Goal: Task Accomplishment & Management: Manage account settings

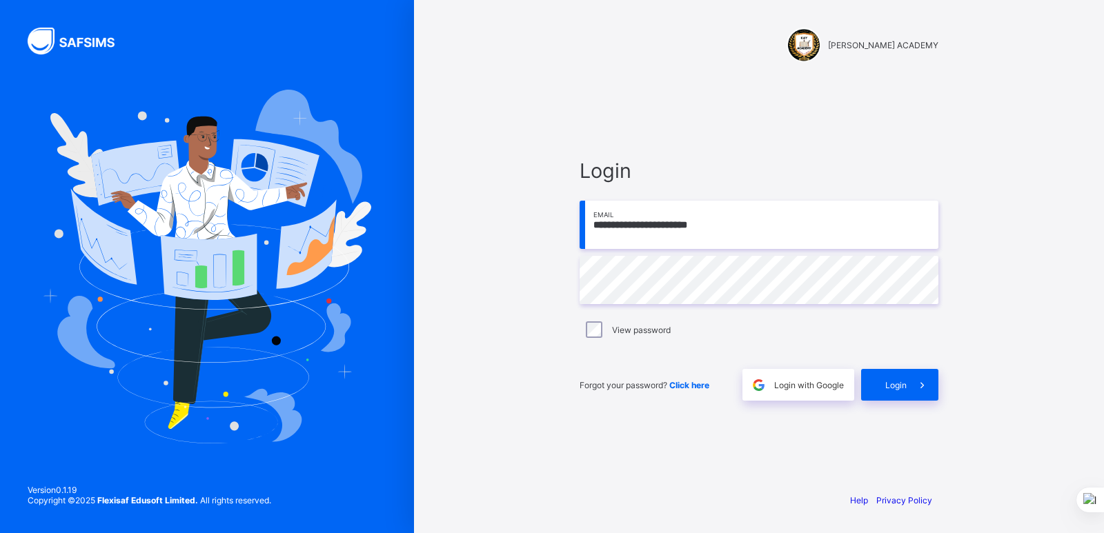
type input "**********"
click at [880, 373] on div "Login" at bounding box center [899, 385] width 77 height 32
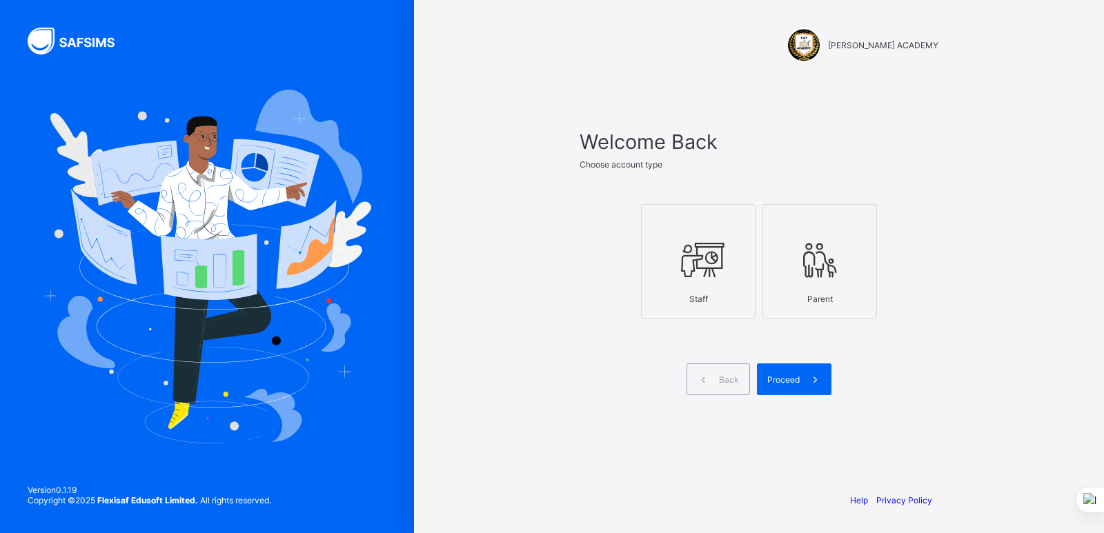
click at [707, 256] on icon at bounding box center [698, 259] width 48 height 41
click at [803, 379] on span at bounding box center [816, 380] width 32 height 32
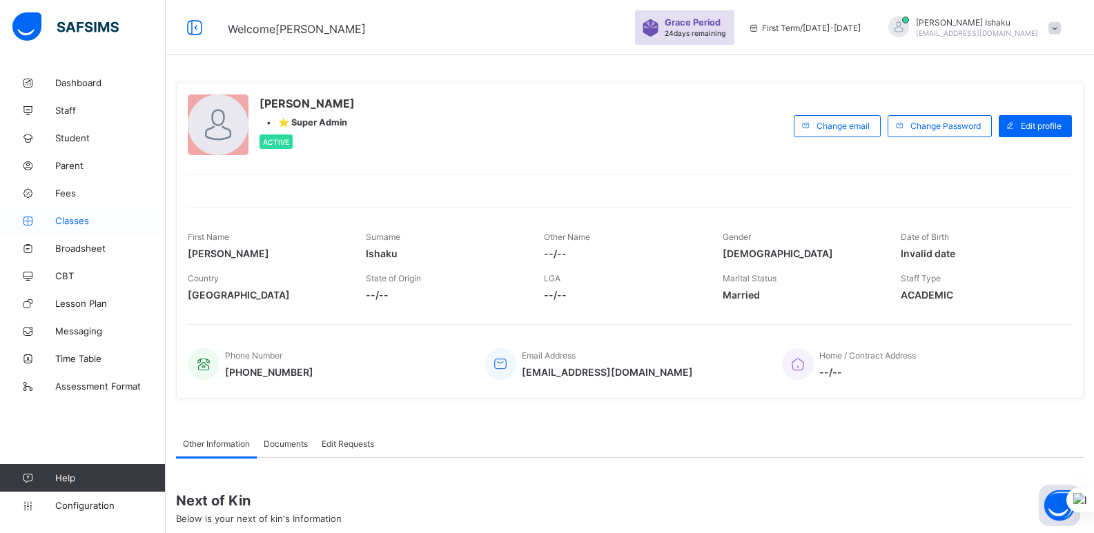
click at [81, 217] on span "Classes" at bounding box center [110, 220] width 110 height 11
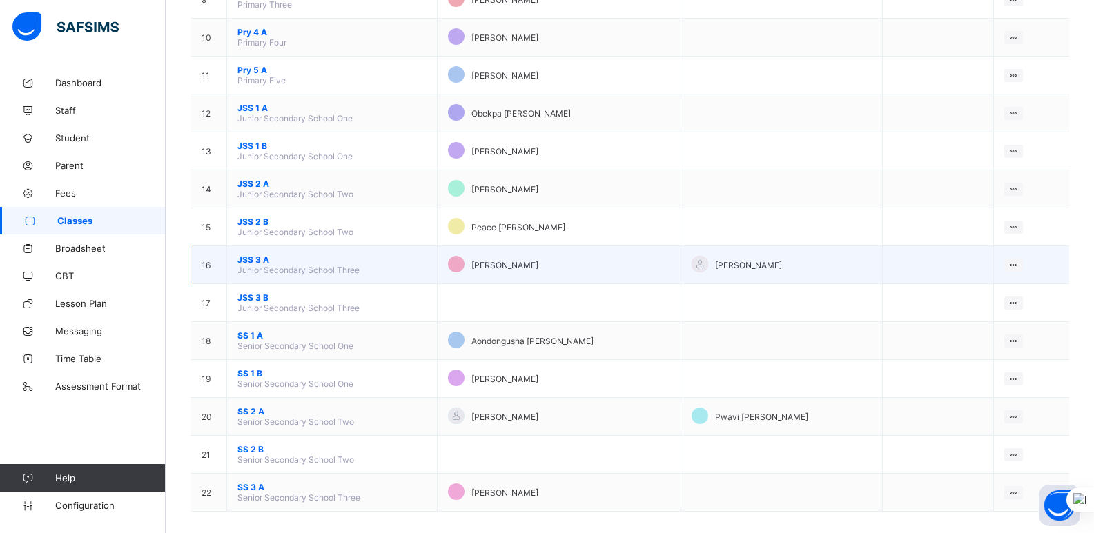
scroll to position [486, 0]
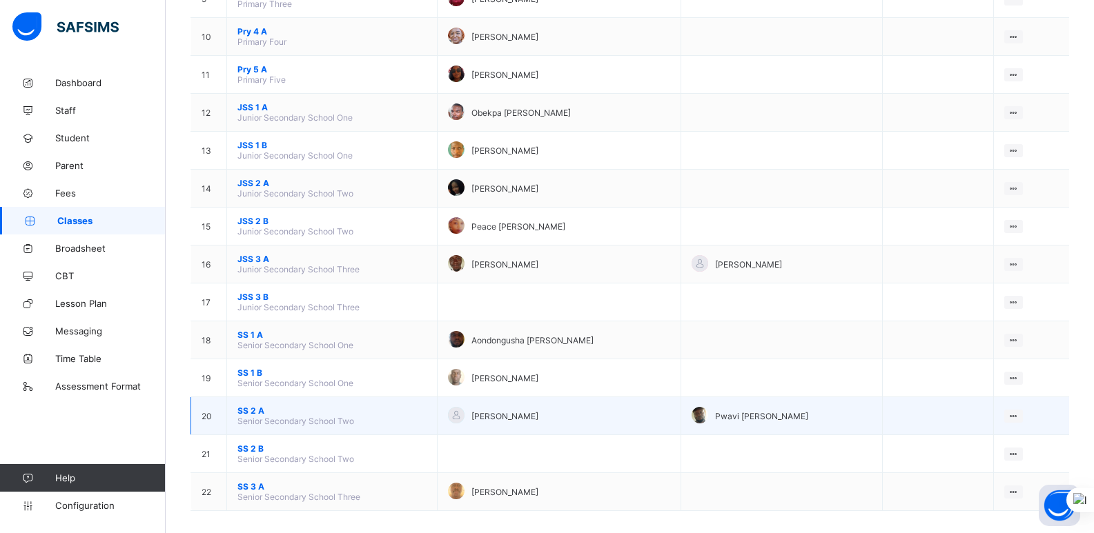
click at [253, 411] on span "SS 2 A" at bounding box center [331, 411] width 189 height 10
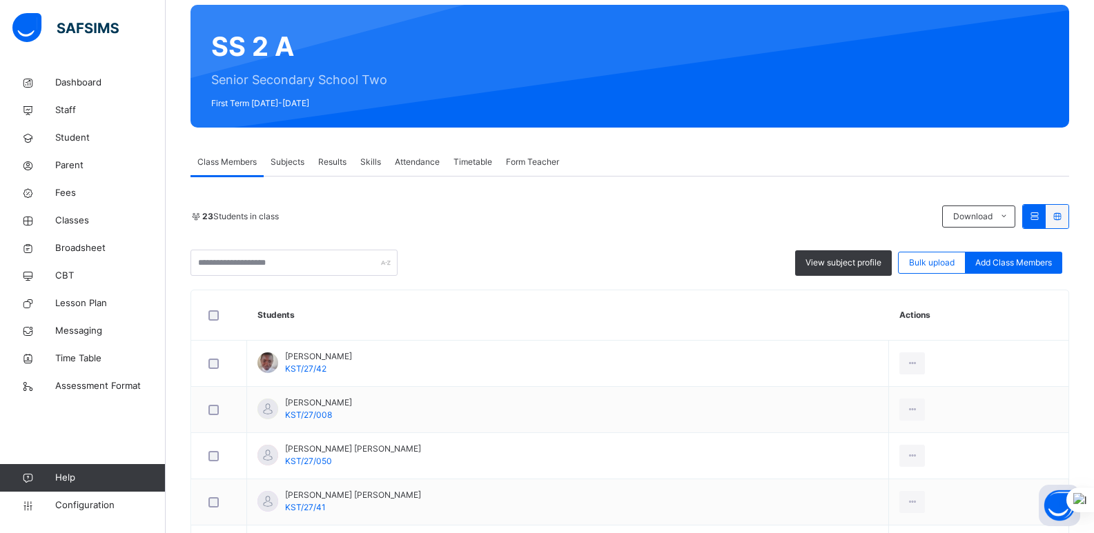
click at [524, 161] on span "Form Teacher" at bounding box center [532, 162] width 53 height 12
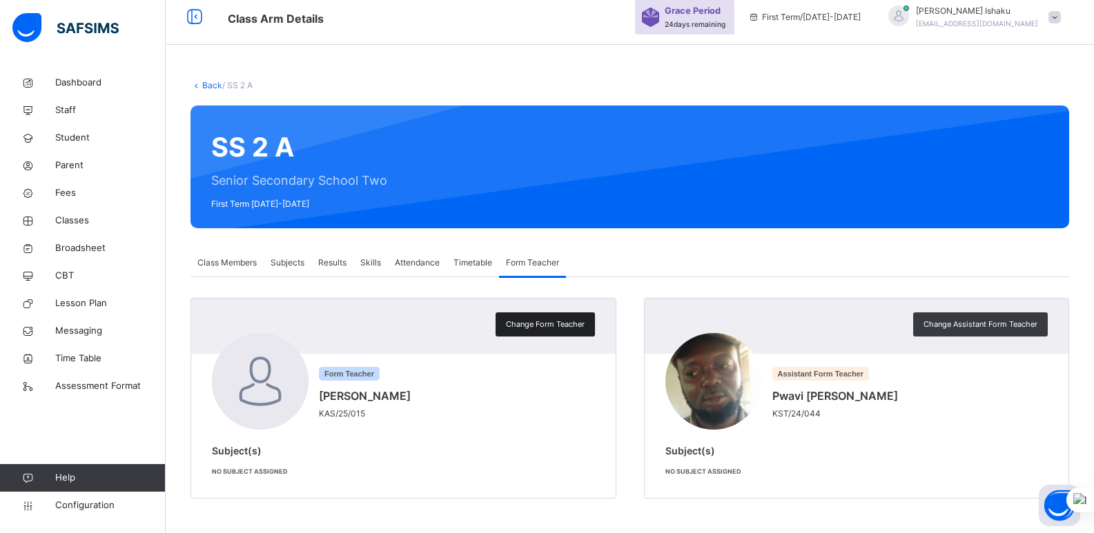
click at [542, 334] on div "Change Form Teacher" at bounding box center [544, 325] width 99 height 24
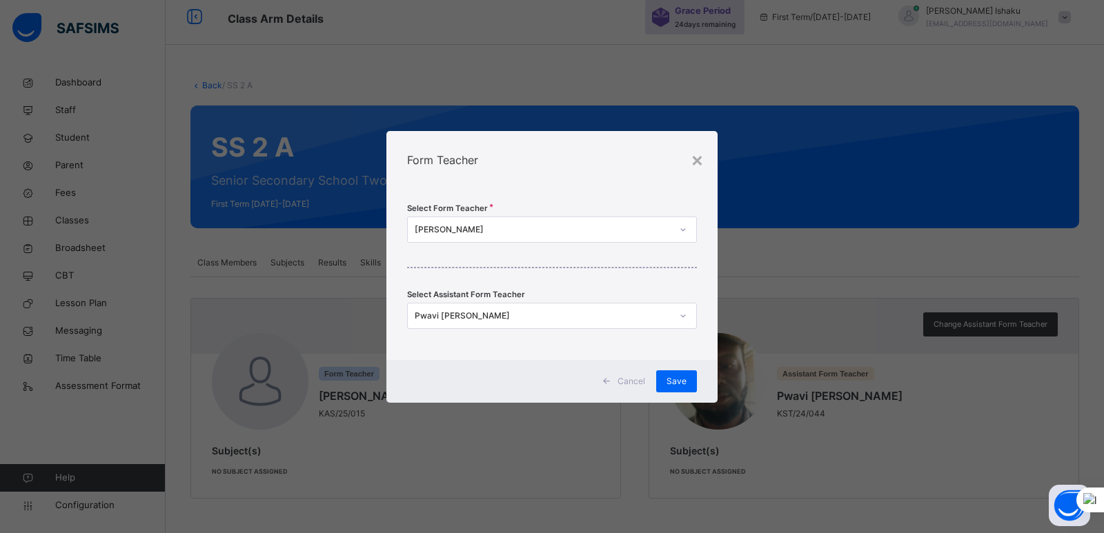
click at [506, 233] on div "Emmanuel Abba" at bounding box center [543, 230] width 257 height 12
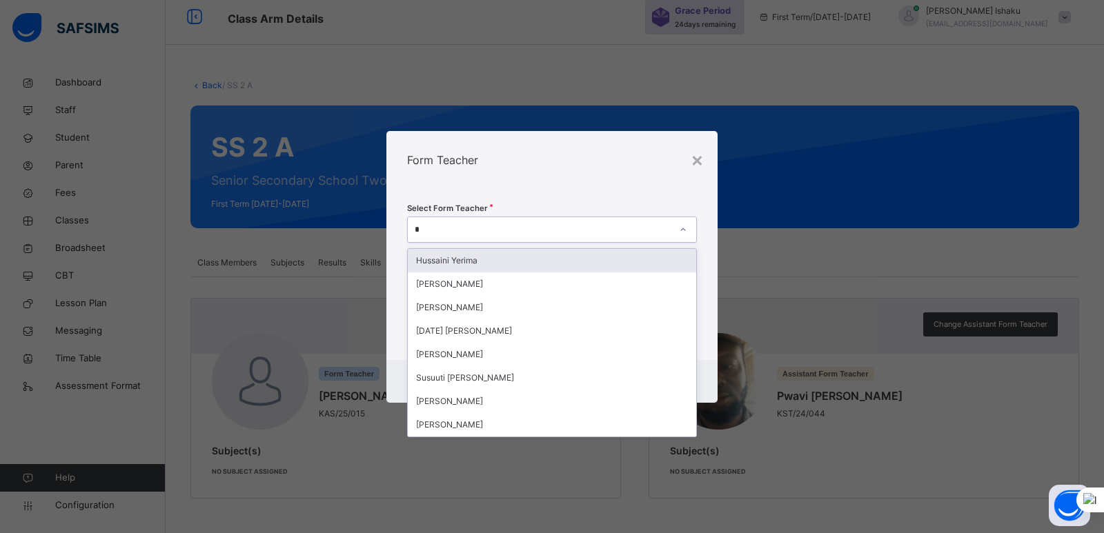
type input "**"
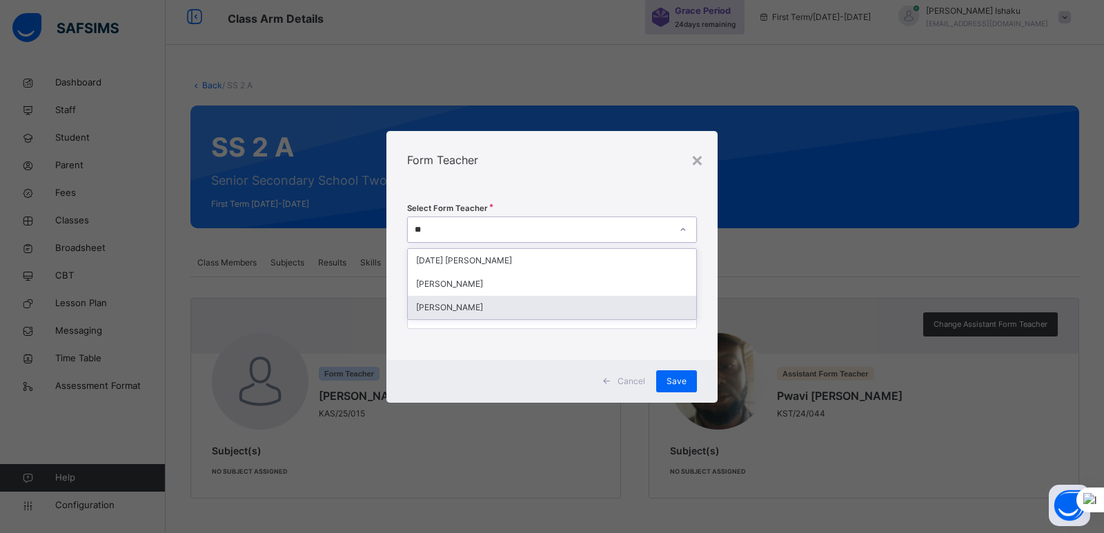
click at [468, 304] on div "Joseph Yunusa" at bounding box center [552, 307] width 288 height 23
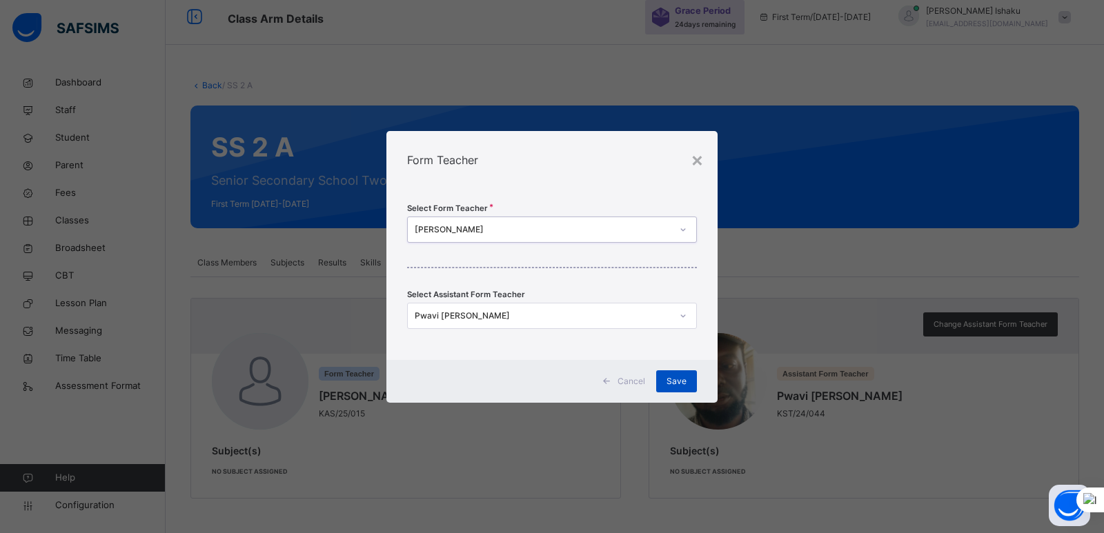
click at [678, 384] on span "Save" at bounding box center [677, 381] width 20 height 12
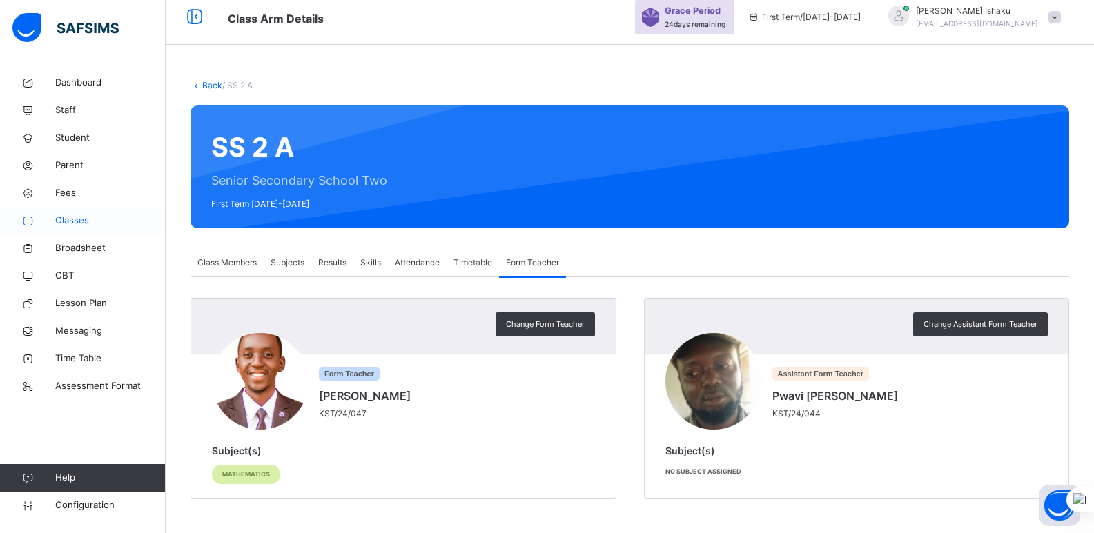
click at [81, 224] on span "Classes" at bounding box center [110, 221] width 110 height 14
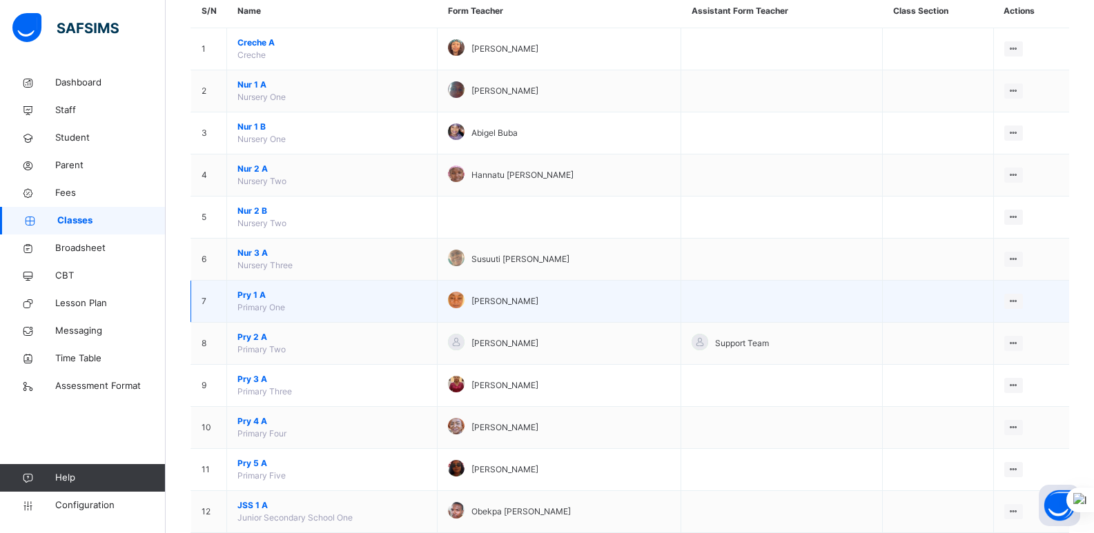
scroll to position [135, 0]
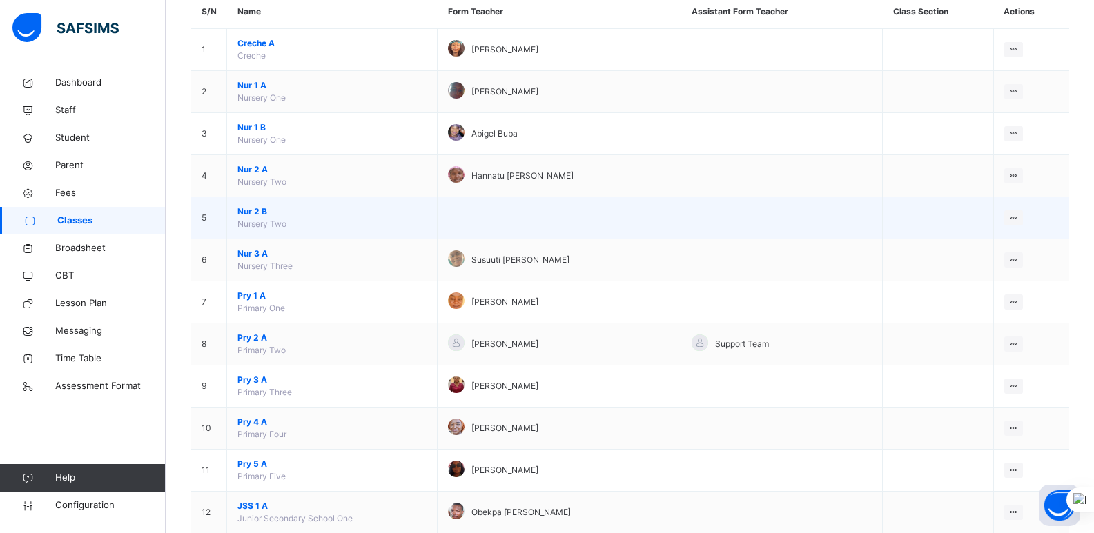
click at [257, 208] on span "Nur 2 B" at bounding box center [331, 212] width 189 height 12
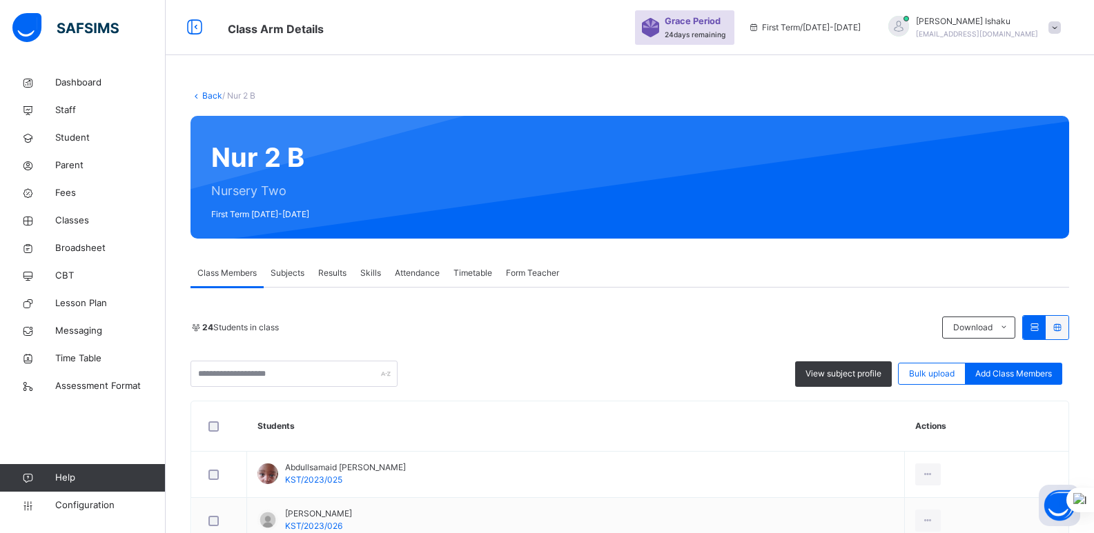
click at [549, 273] on span "Form Teacher" at bounding box center [532, 273] width 53 height 12
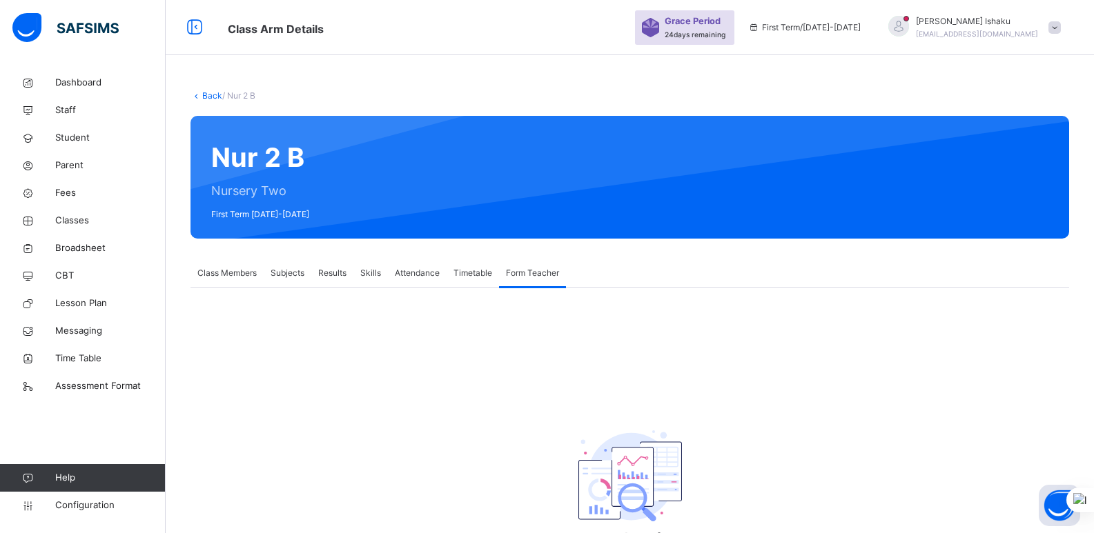
click at [236, 279] on div "Class Members" at bounding box center [226, 273] width 73 height 28
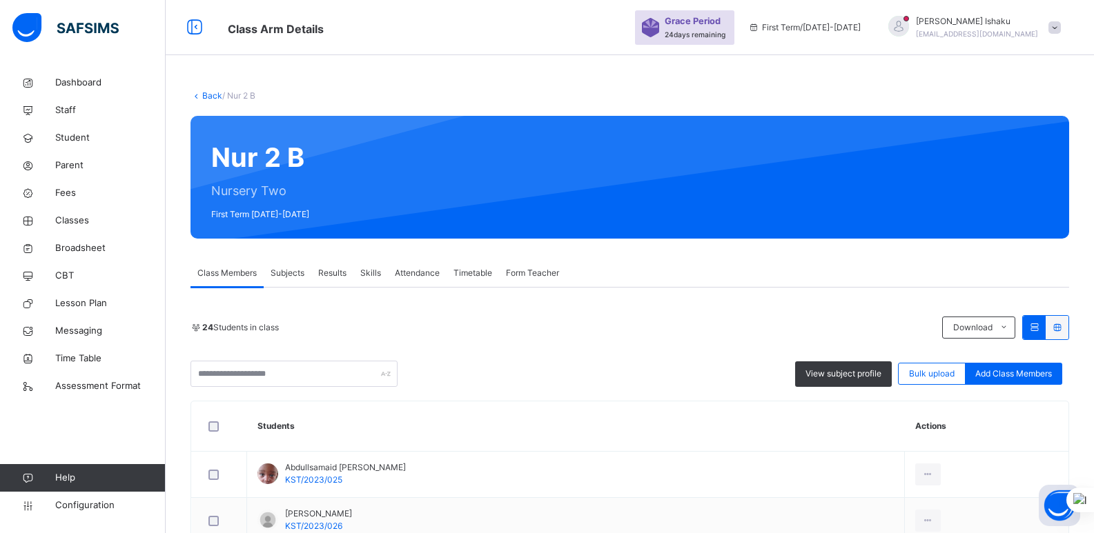
click at [533, 271] on span "Form Teacher" at bounding box center [532, 273] width 53 height 12
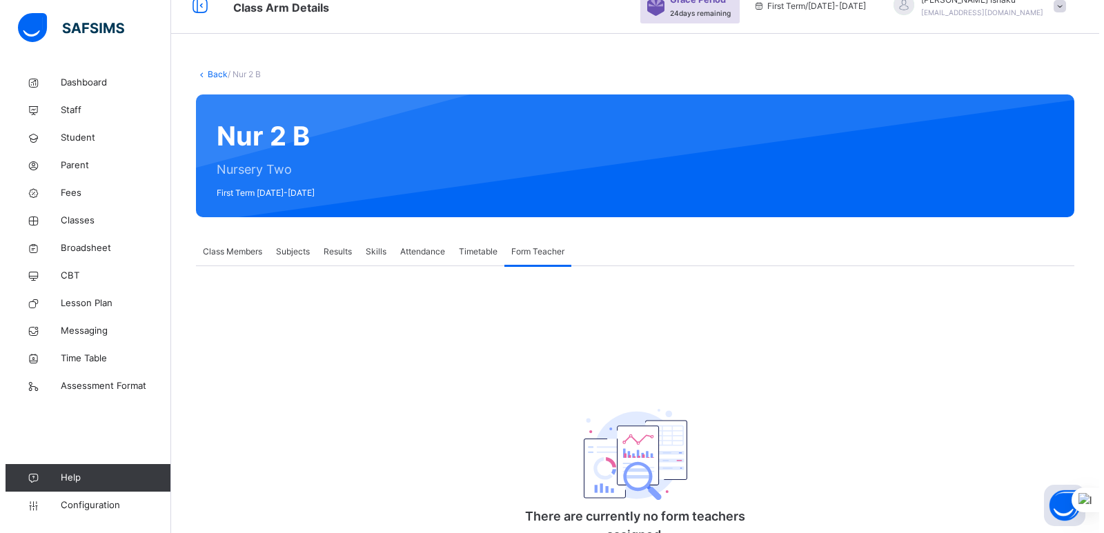
scroll to position [110, 0]
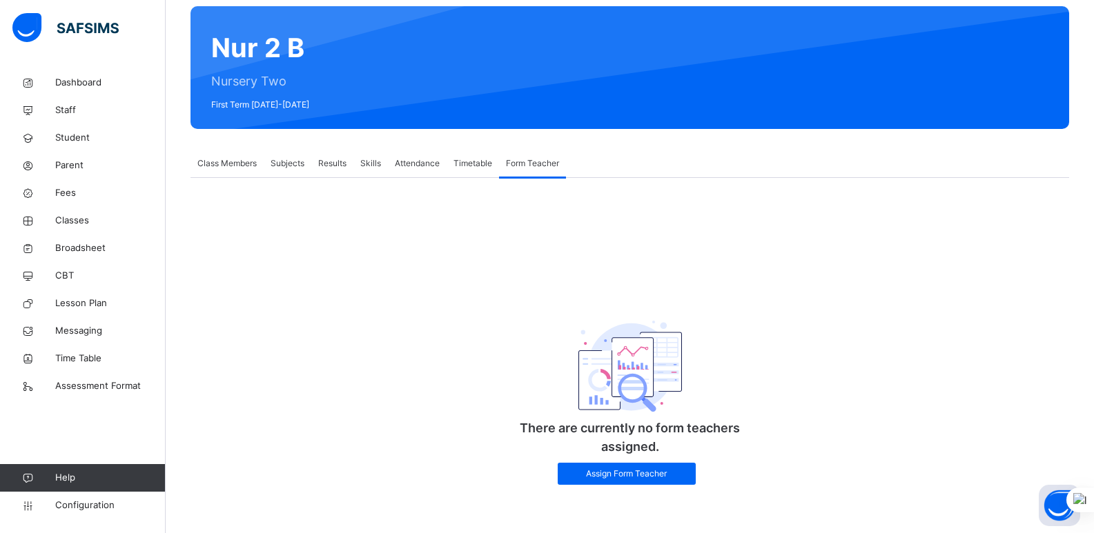
click at [649, 471] on span "Assign Form Teacher" at bounding box center [626, 474] width 117 height 12
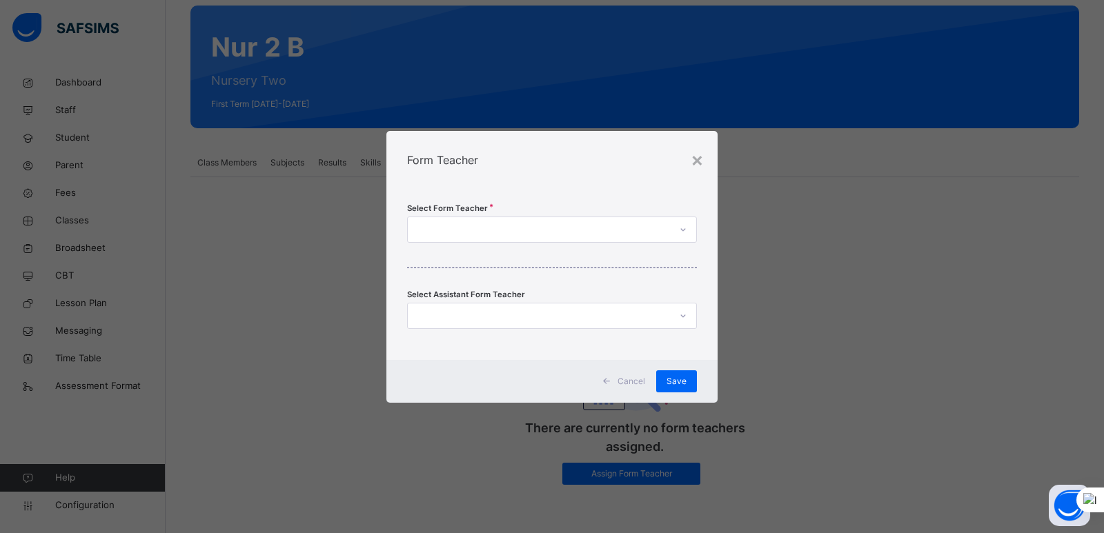
click at [508, 230] on div at bounding box center [539, 229] width 262 height 21
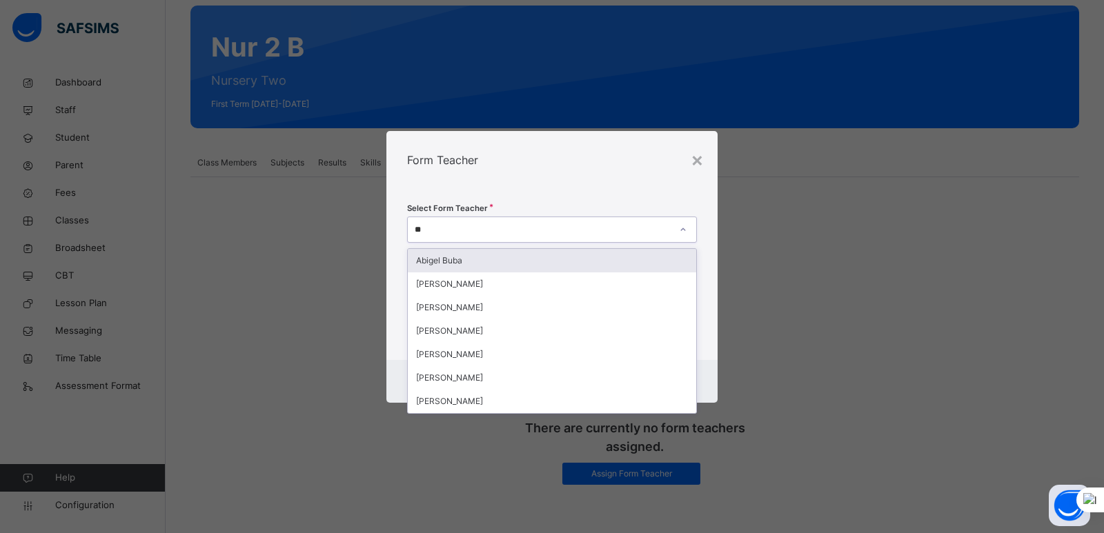
type input "***"
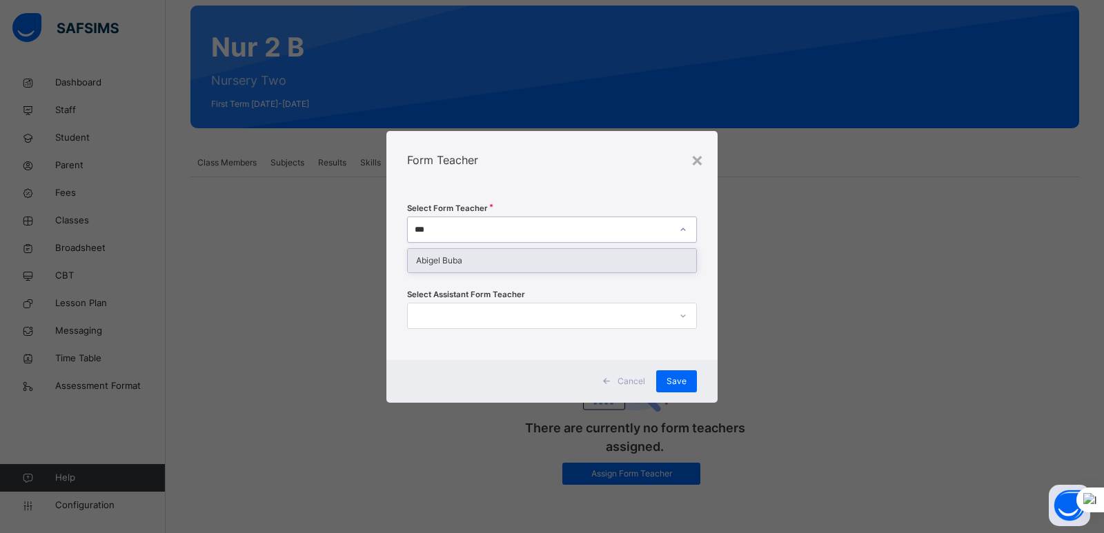
click at [483, 262] on div "Abigel Buba" at bounding box center [552, 260] width 288 height 23
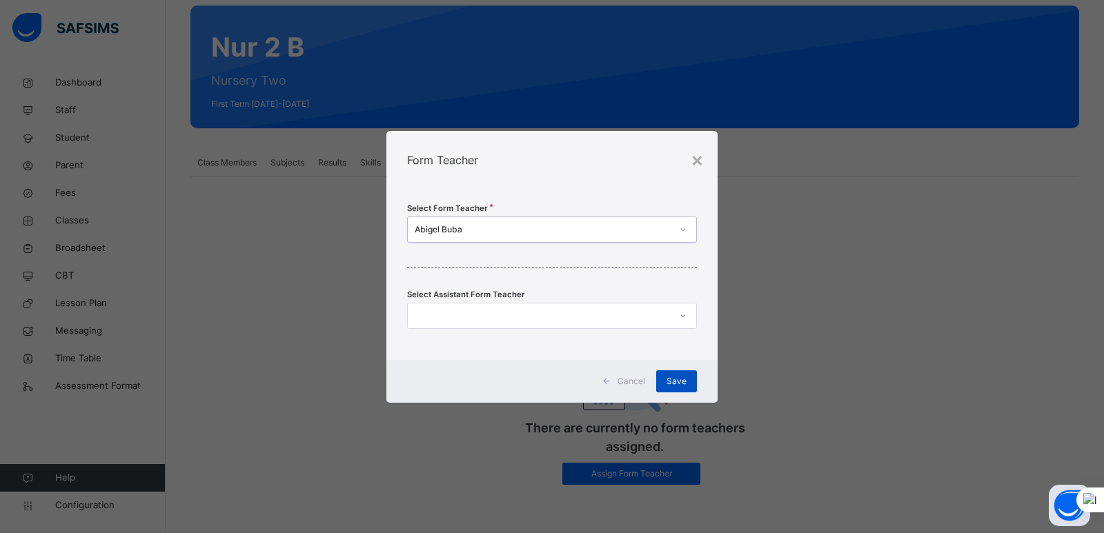
click at [667, 383] on span "Save" at bounding box center [677, 381] width 20 height 12
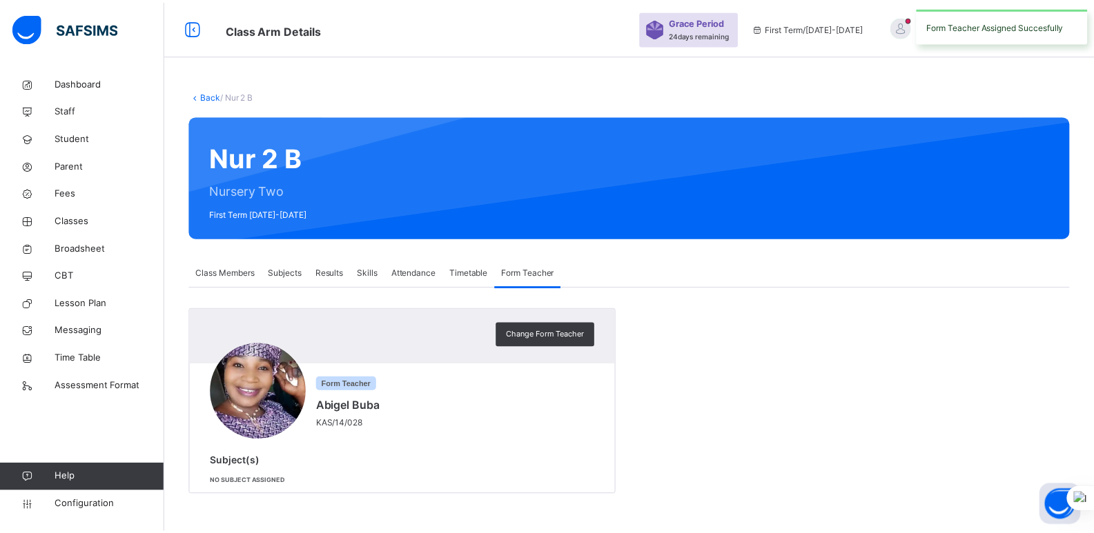
scroll to position [0, 0]
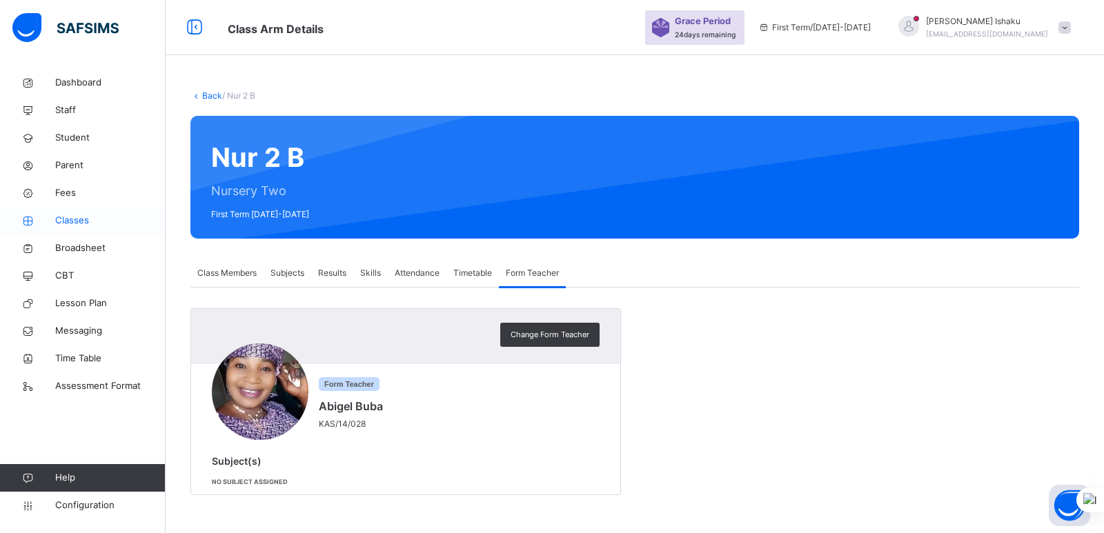
click at [72, 216] on span "Classes" at bounding box center [110, 221] width 110 height 14
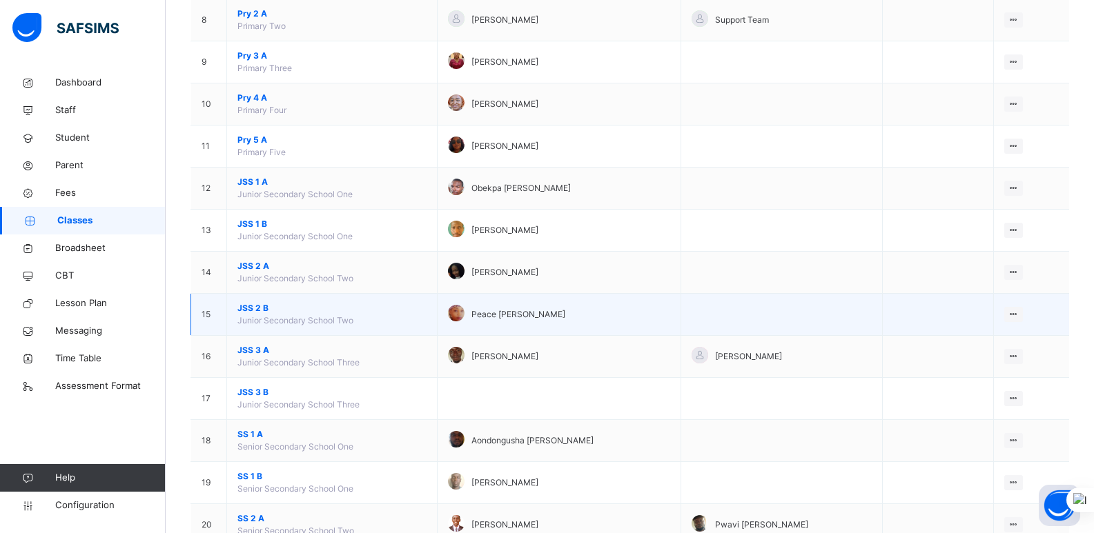
scroll to position [460, 0]
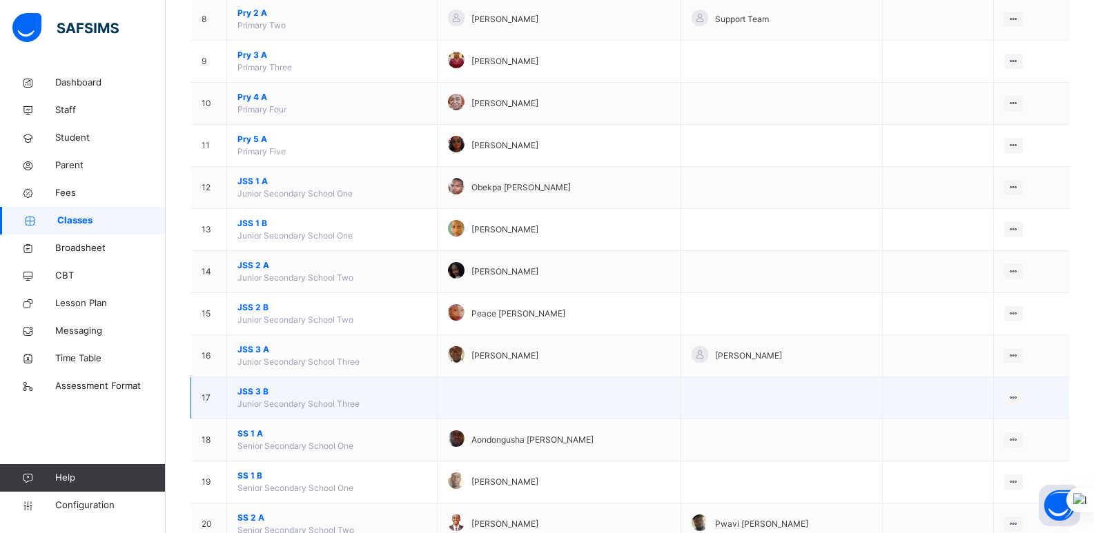
click at [258, 389] on span "JSS 3 B" at bounding box center [331, 392] width 189 height 12
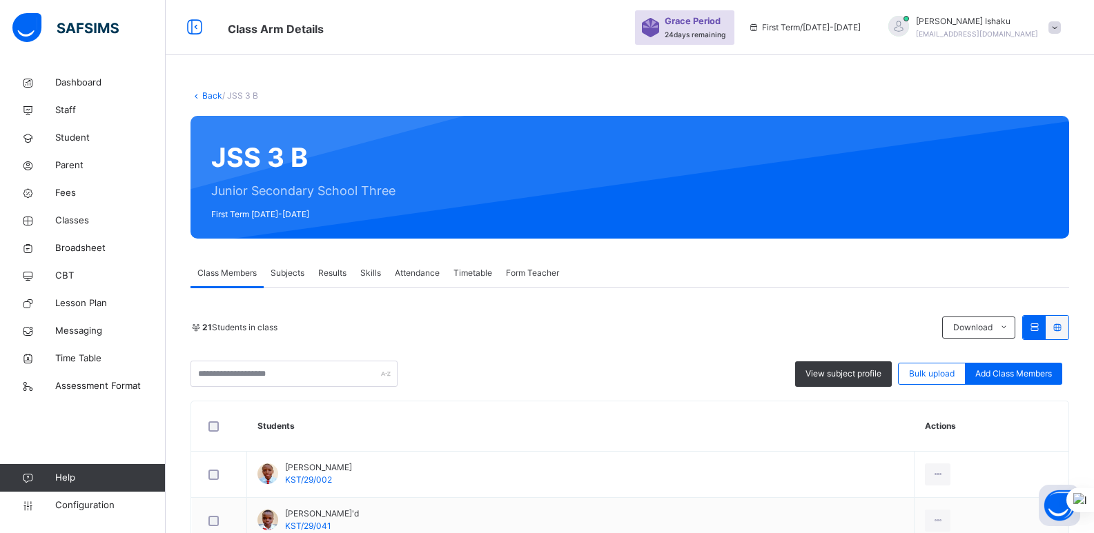
click at [530, 277] on span "Form Teacher" at bounding box center [532, 273] width 53 height 12
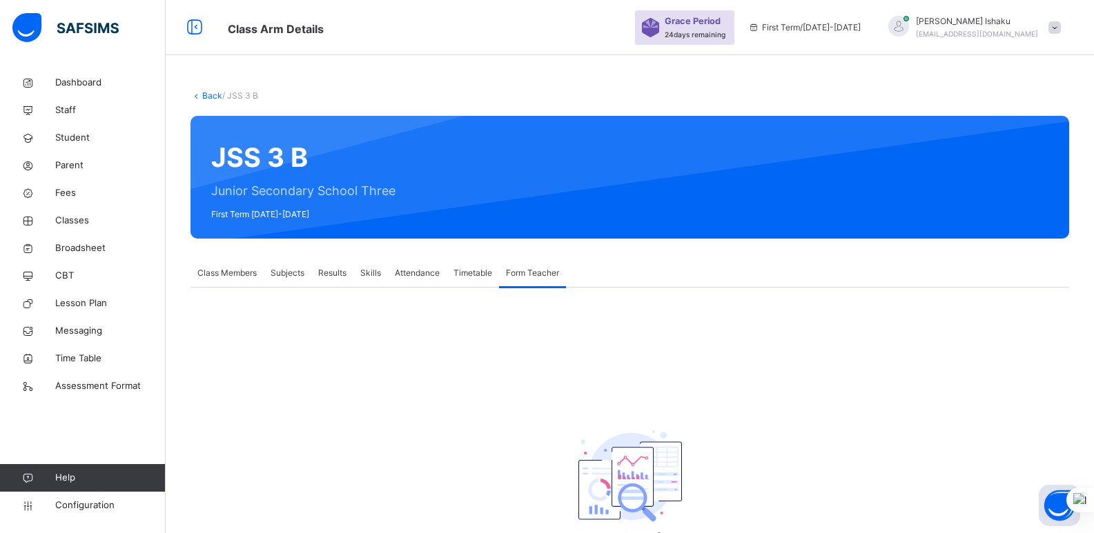
click at [638, 492] on img at bounding box center [629, 476] width 103 height 91
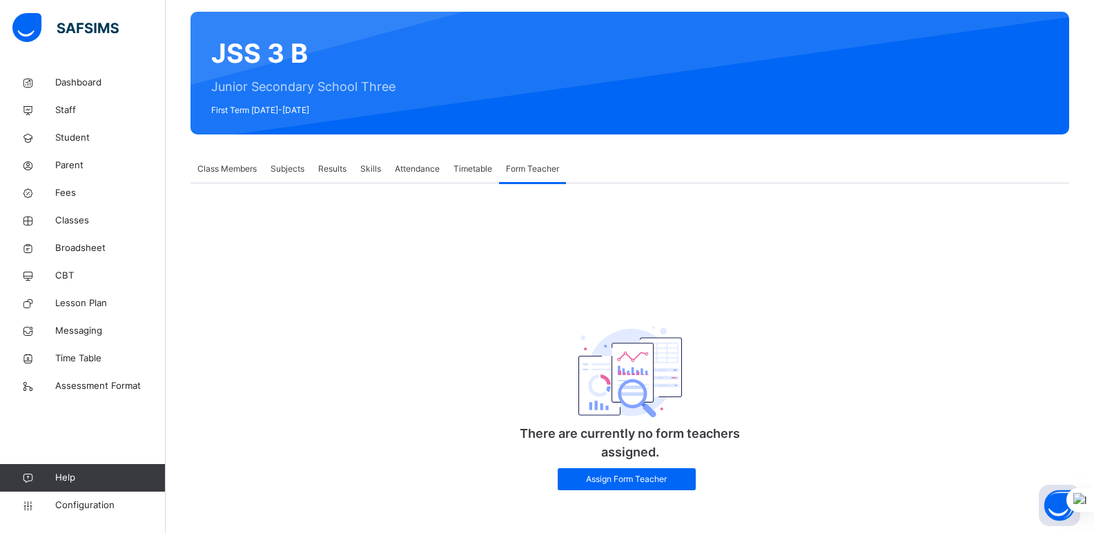
scroll to position [110, 0]
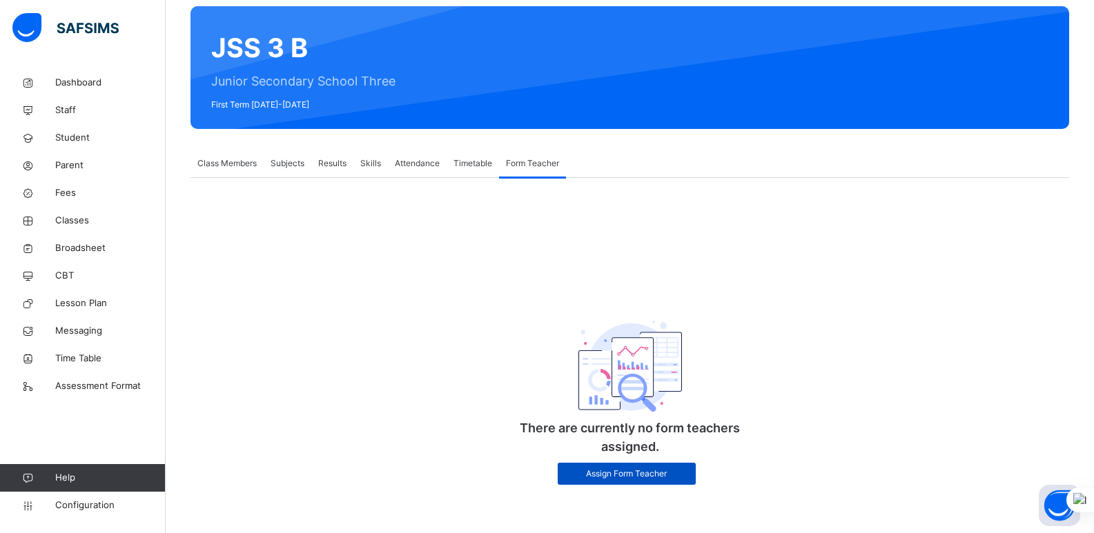
click at [629, 472] on span "Assign Form Teacher" at bounding box center [626, 474] width 117 height 12
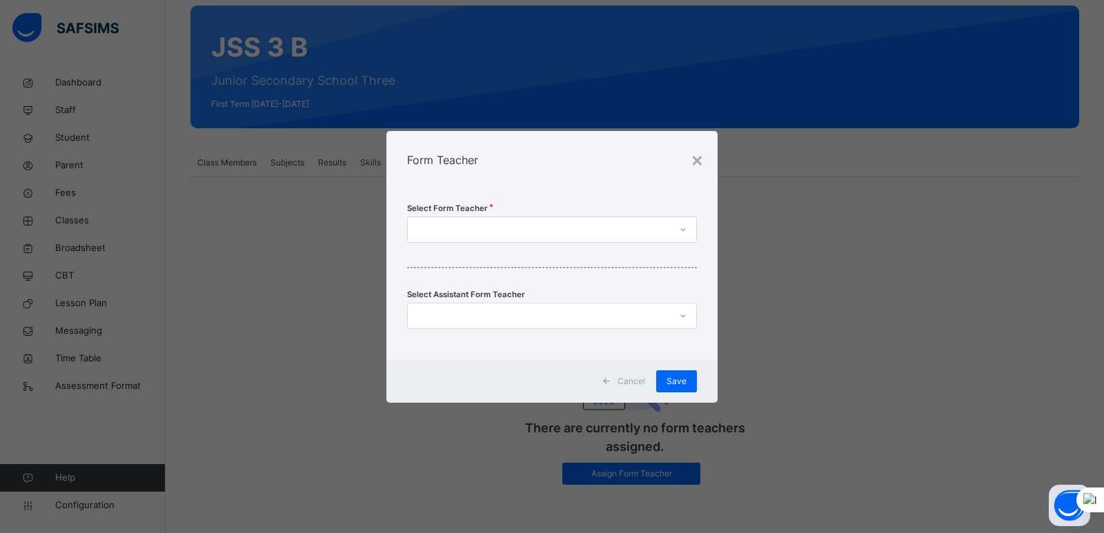
click at [524, 227] on div at bounding box center [539, 229] width 262 height 21
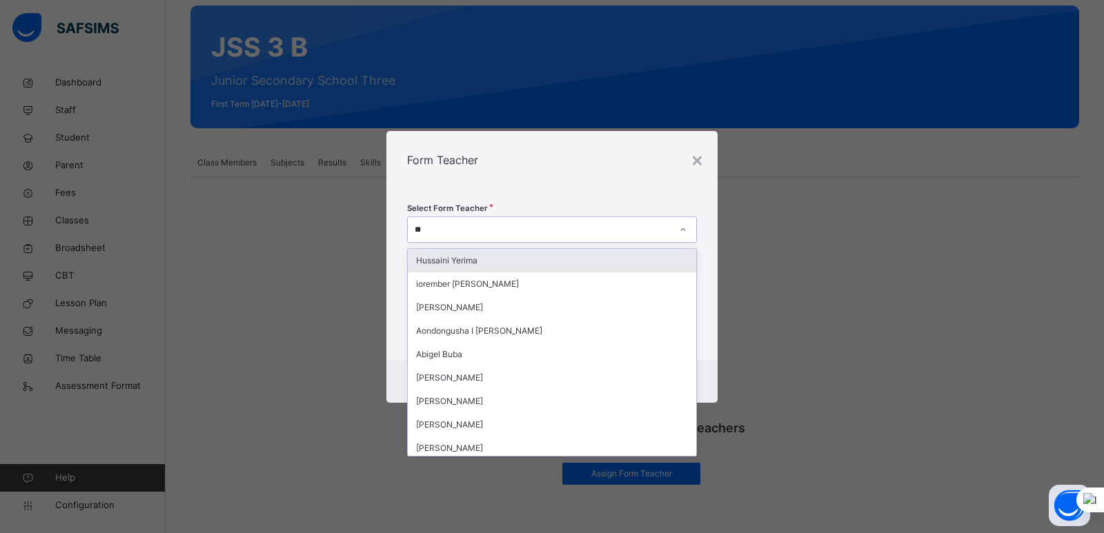
type input "***"
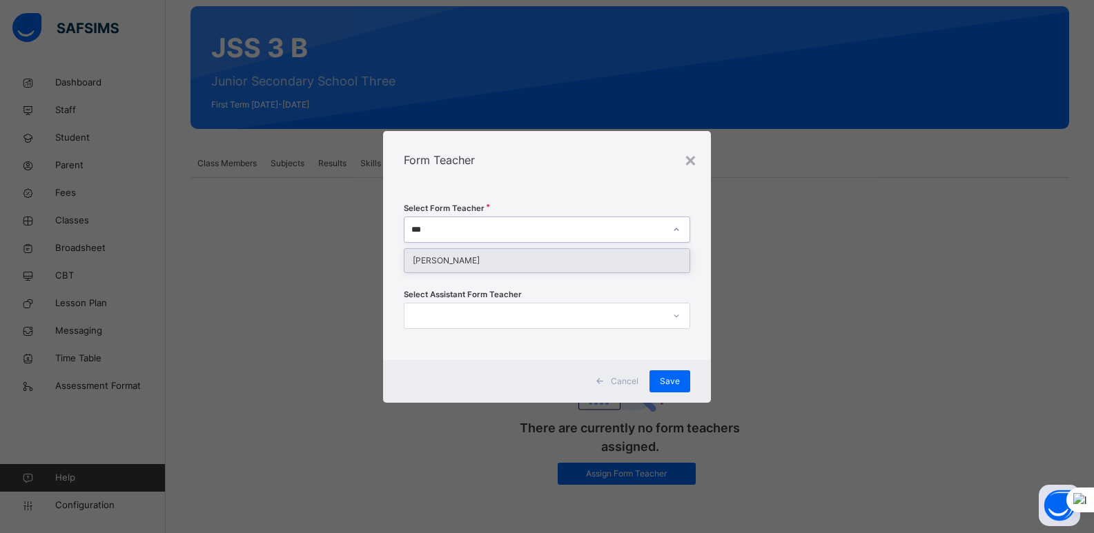
click at [516, 265] on div "Emmanuel Abba" at bounding box center [547, 260] width 286 height 23
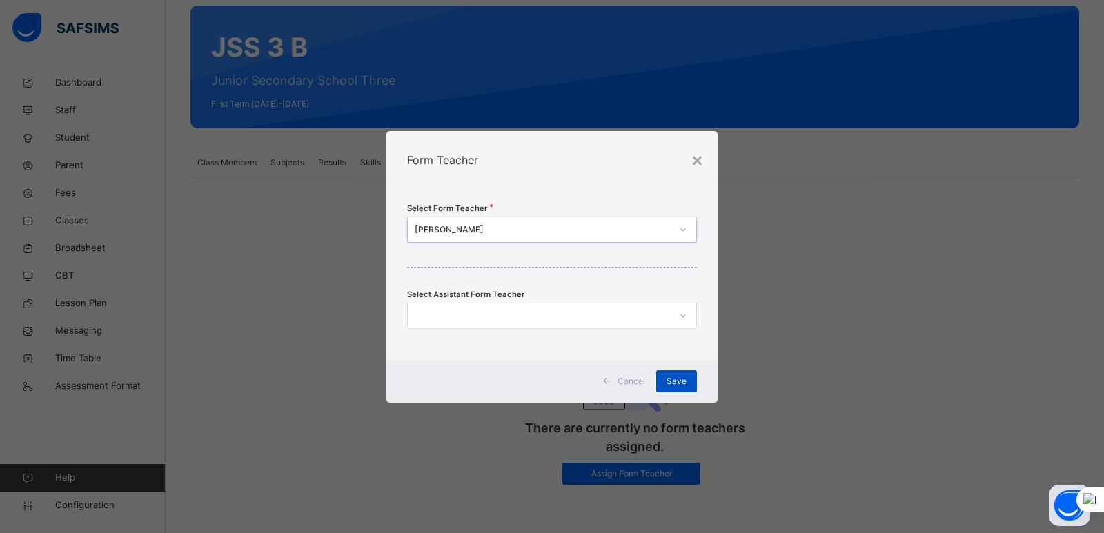
click at [676, 380] on span "Save" at bounding box center [677, 381] width 20 height 12
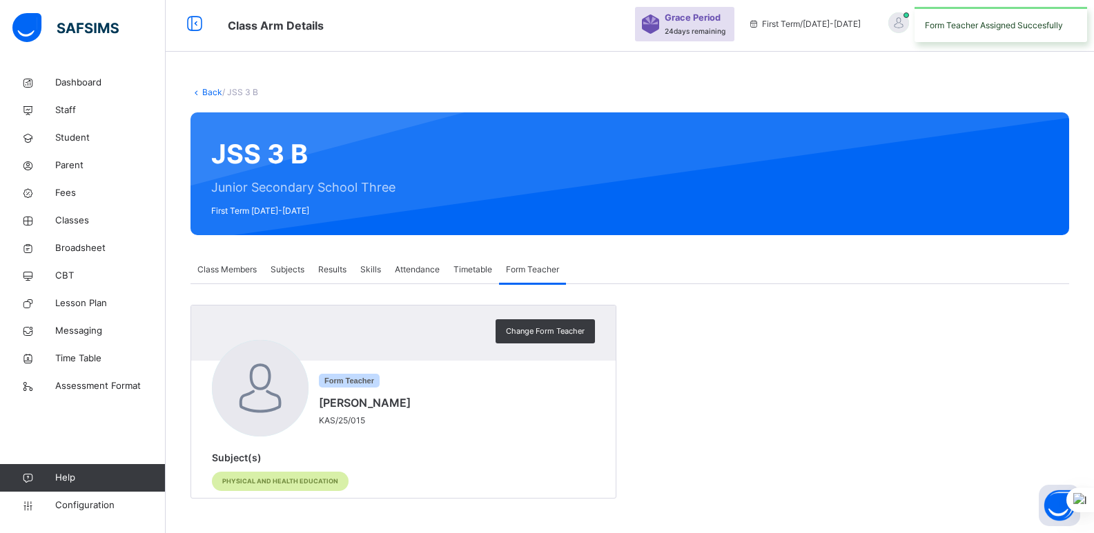
scroll to position [3, 0]
click at [74, 107] on span "Staff" at bounding box center [110, 110] width 110 height 14
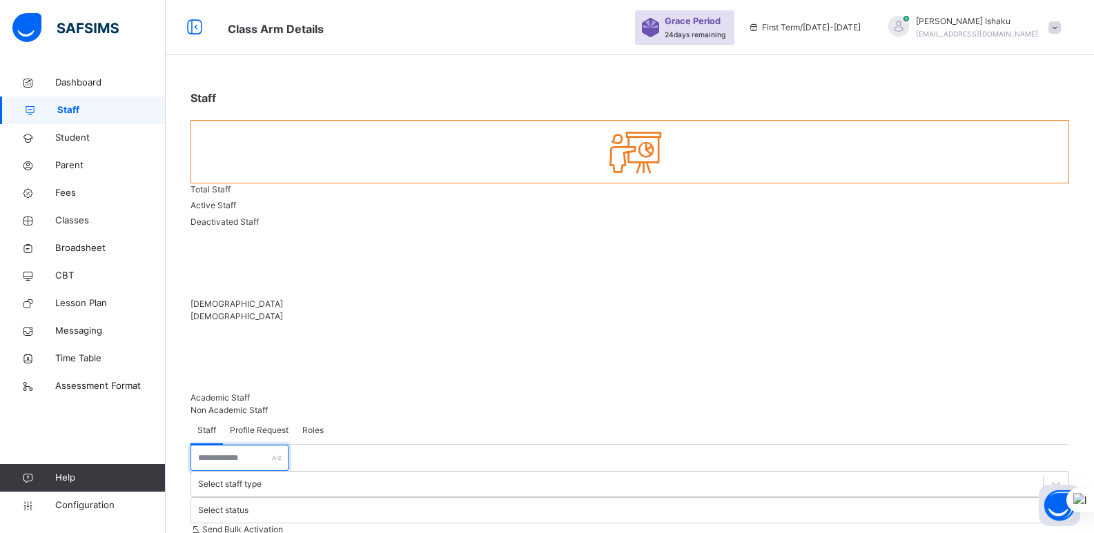
click at [282, 445] on input "text" at bounding box center [239, 458] width 98 height 26
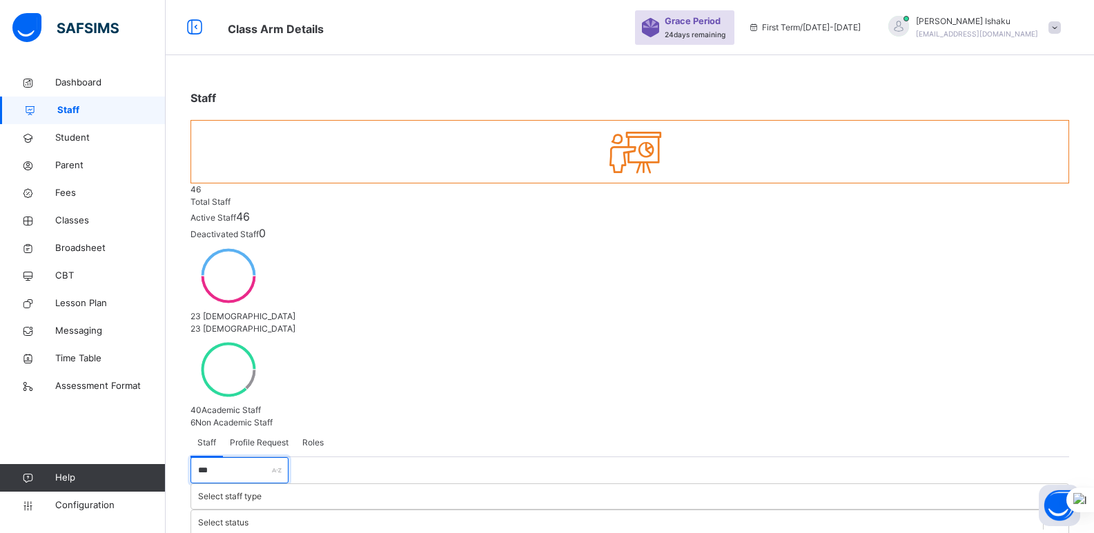
type input "***"
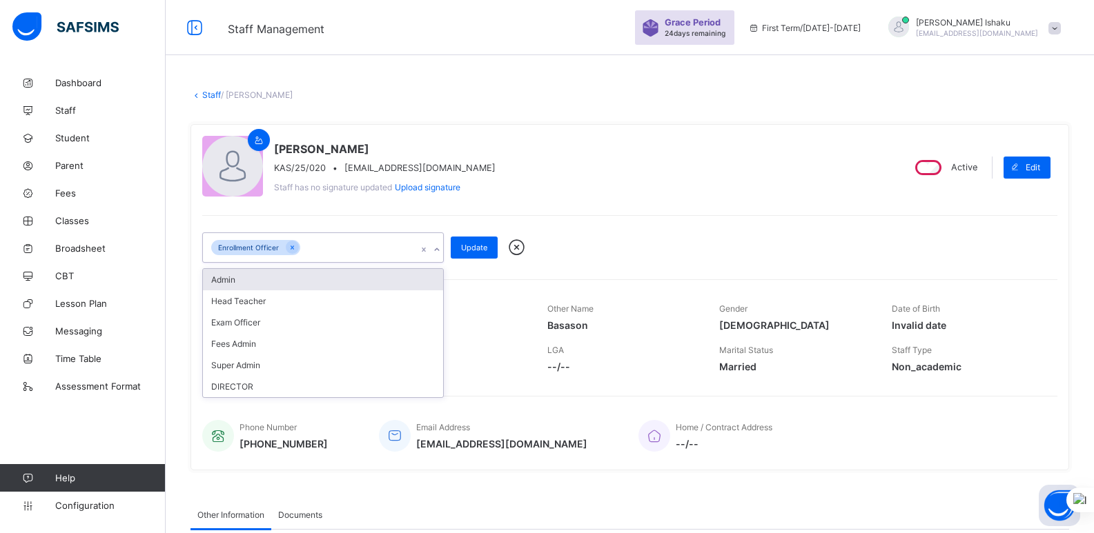
click at [373, 283] on div "Admin" at bounding box center [323, 279] width 240 height 21
click at [475, 246] on span "Update" at bounding box center [474, 248] width 26 height 10
